Goal: Transaction & Acquisition: Purchase product/service

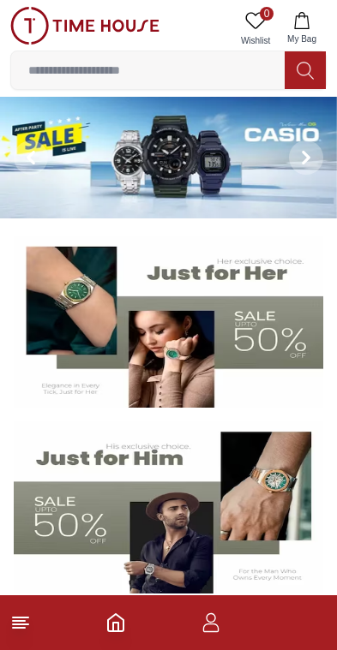
click at [219, 65] on input at bounding box center [147, 70] width 273 height 34
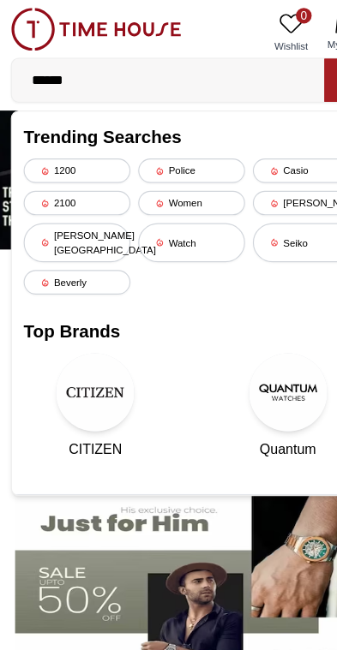
type input "******"
click at [234, 74] on input "******" at bounding box center [147, 70] width 273 height 34
click at [287, 69] on button at bounding box center [304, 70] width 41 height 38
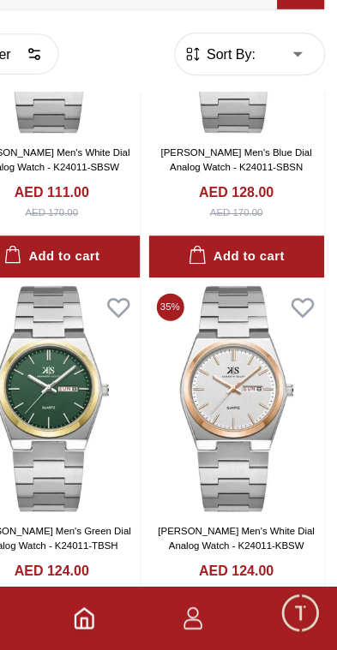
scroll to position [204, 0]
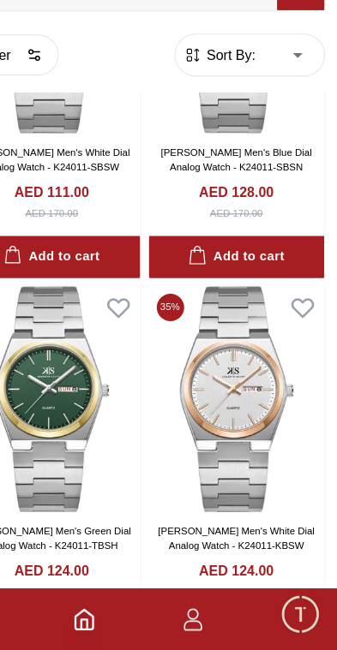
click at [217, 332] on img at bounding box center [249, 430] width 154 height 198
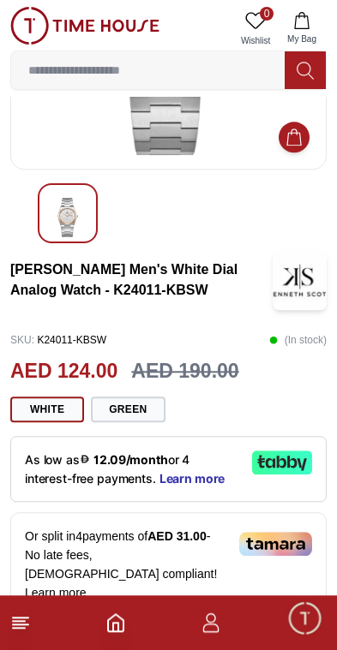
scroll to position [193, 0]
click at [21, 629] on icon at bounding box center [20, 622] width 21 height 21
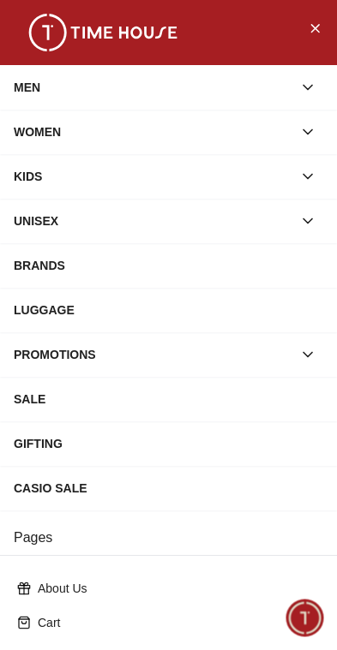
scroll to position [0, 0]
click at [313, 25] on icon "Close Menu" at bounding box center [314, 27] width 14 height 21
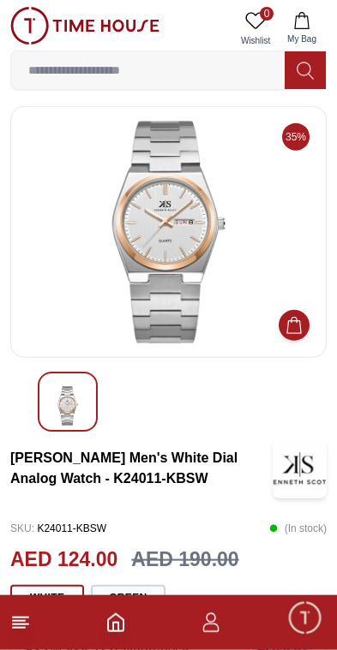
scroll to position [7, 0]
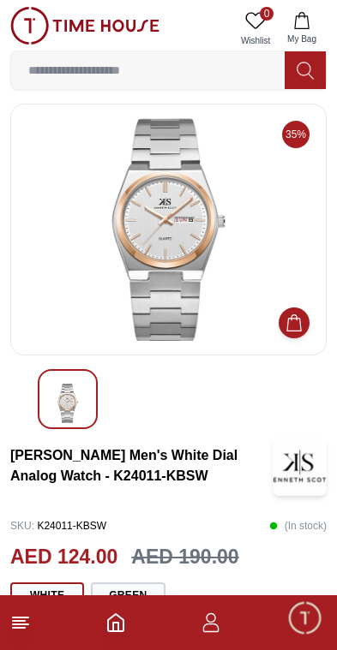
click at [182, 216] on img at bounding box center [168, 229] width 287 height 223
